Goal: Find specific page/section: Find specific page/section

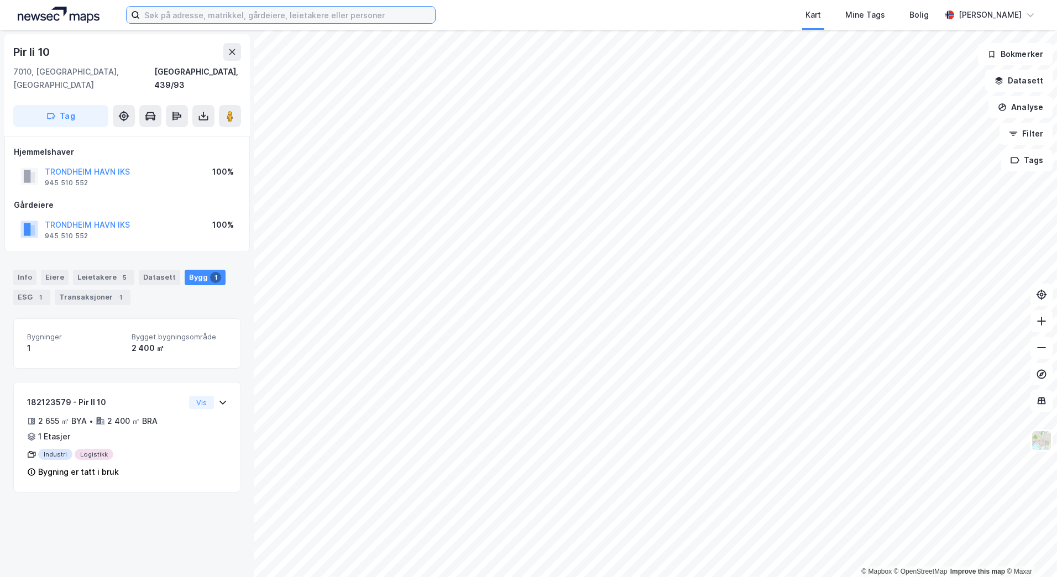
click at [191, 18] on input at bounding box center [287, 15] width 295 height 17
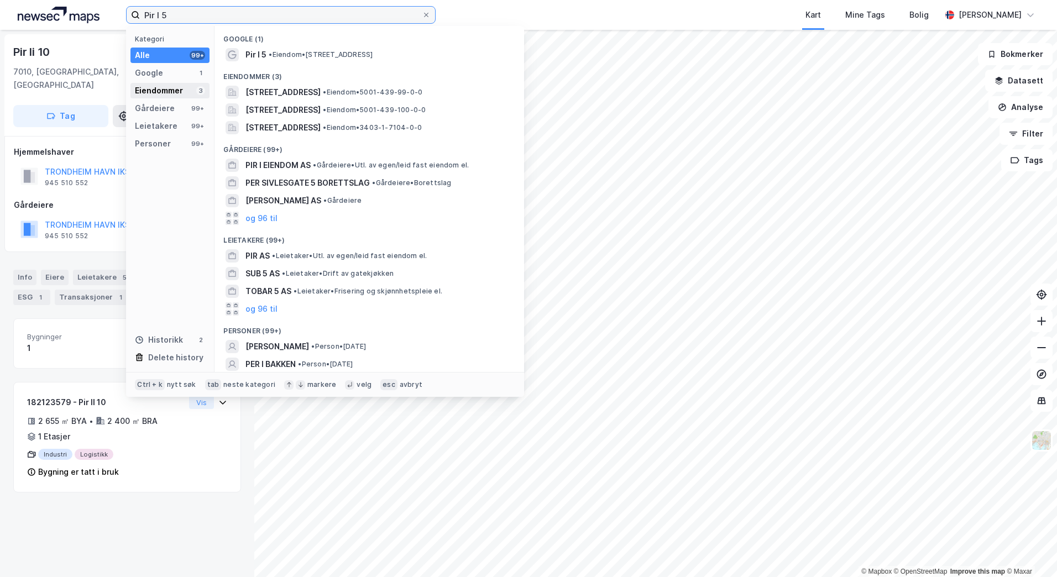
type input "Pir I 5"
click at [181, 90] on div "Eiendommer" at bounding box center [159, 90] width 48 height 13
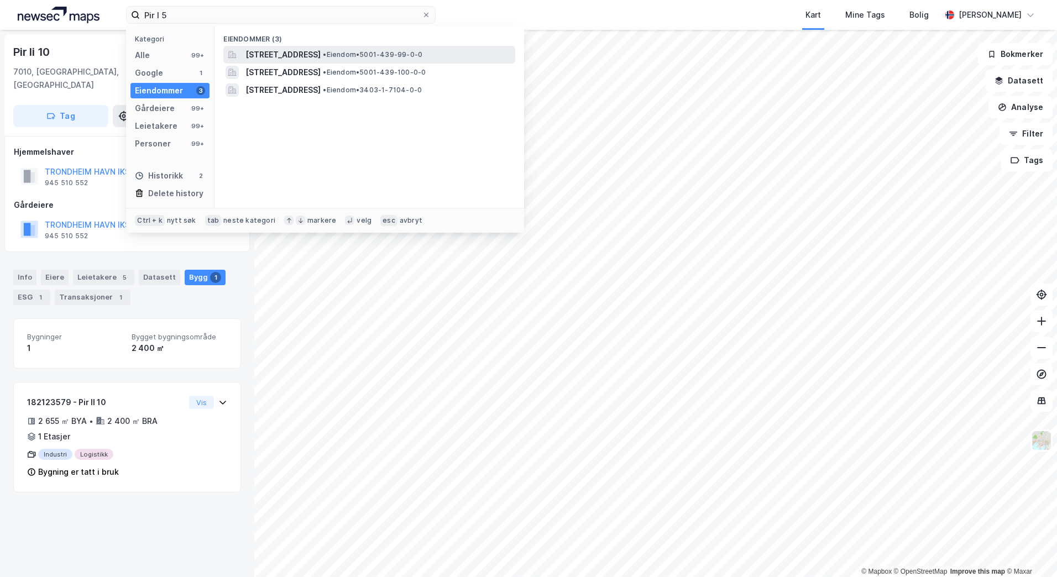
click at [255, 55] on span "[STREET_ADDRESS]" at bounding box center [282, 54] width 75 height 13
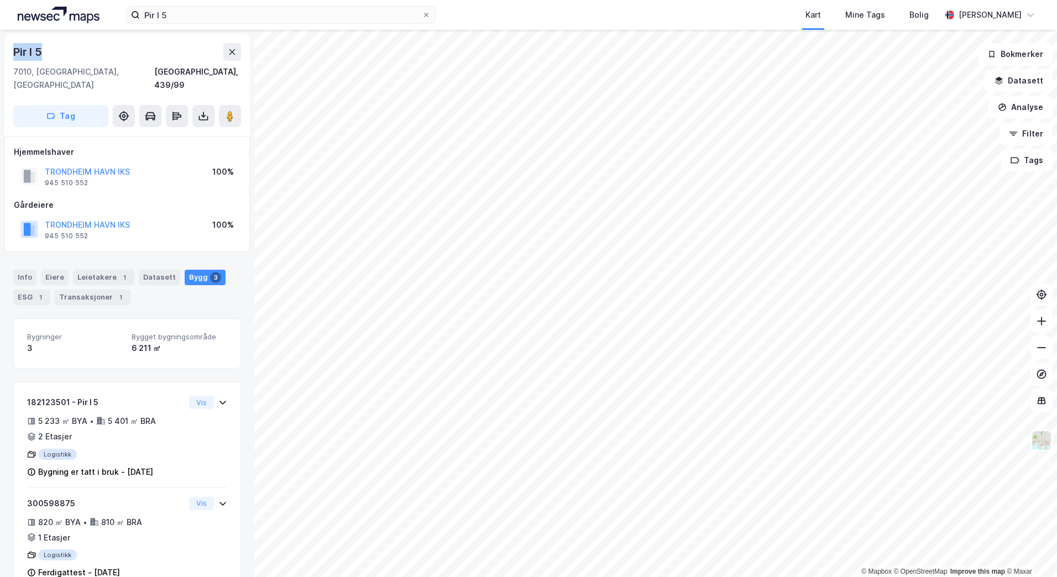
drag, startPoint x: 56, startPoint y: 55, endPoint x: 11, endPoint y: 54, distance: 44.8
click at [11, 54] on div "[STREET_ADDRESS]" at bounding box center [126, 85] width 245 height 102
copy div "Pir I 5"
